Goal: Task Accomplishment & Management: Use online tool/utility

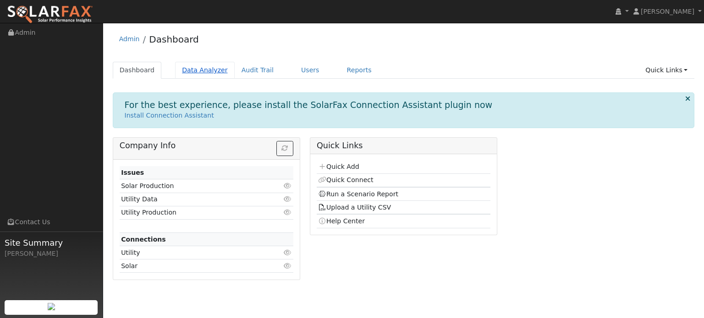
click at [200, 71] on link "Data Analyzer" at bounding box center [205, 70] width 60 height 17
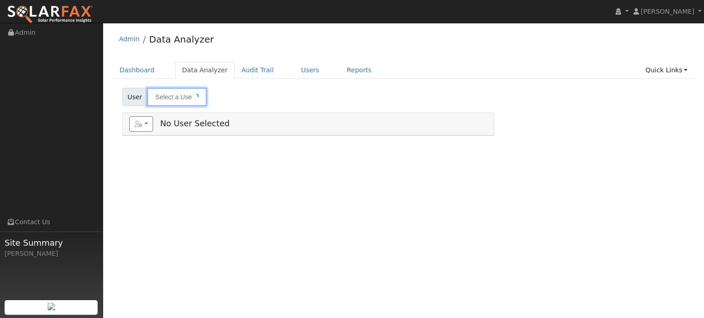
type input "Marc Rochman"
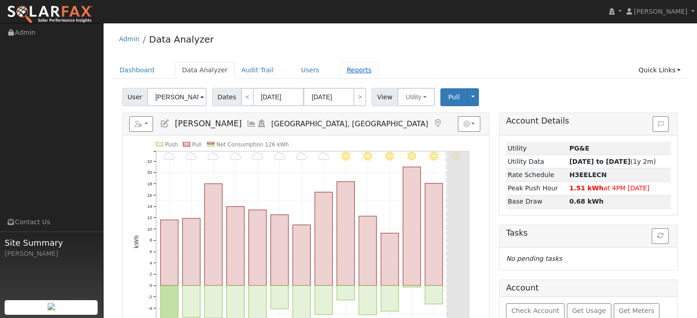
click at [343, 71] on link "Reports" at bounding box center [359, 70] width 38 height 17
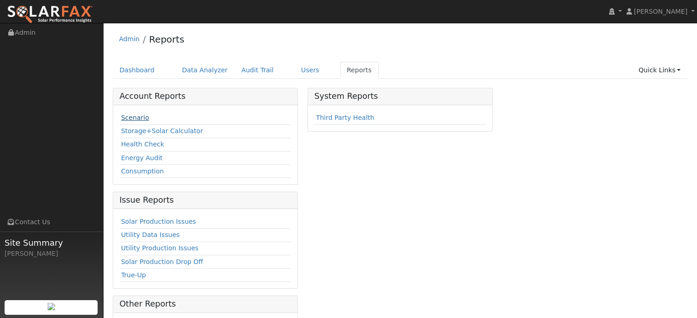
click at [137, 119] on link "Scenario" at bounding box center [135, 117] width 28 height 7
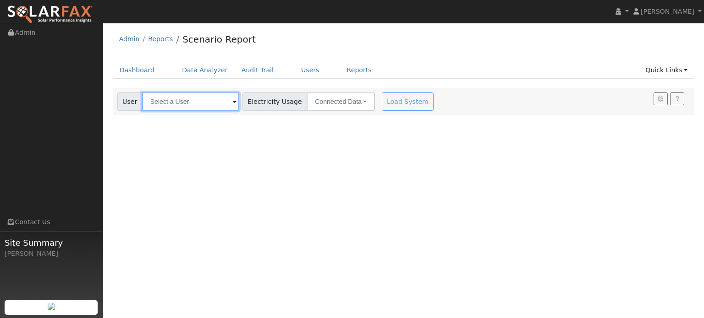
click at [209, 103] on input "text" at bounding box center [190, 102] width 97 height 18
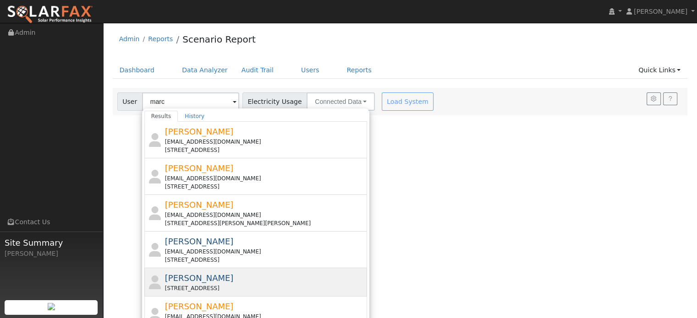
click at [194, 285] on div "[STREET_ADDRESS]" at bounding box center [265, 289] width 200 height 8
type input "[PERSON_NAME]"
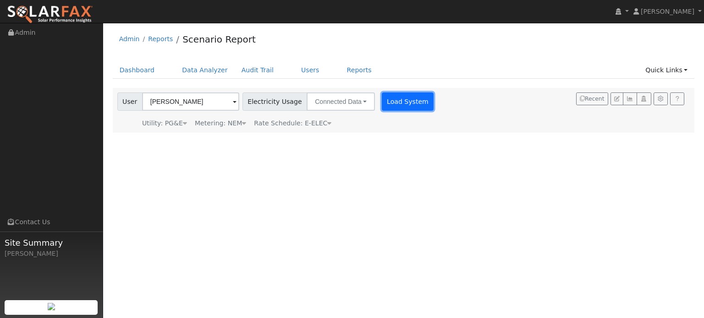
click at [400, 100] on button "Load System" at bounding box center [408, 102] width 52 height 18
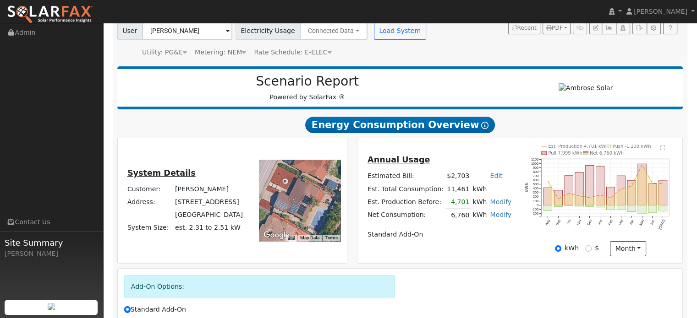
scroll to position [92, 0]
